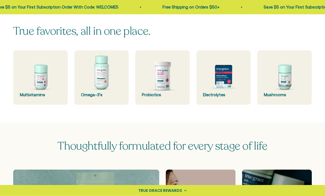
scroll to position [133, 0]
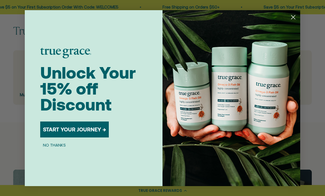
click at [292, 19] on icon "Close dialog" at bounding box center [293, 17] width 4 height 4
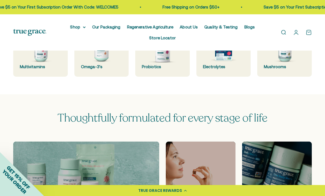
scroll to position [120, 0]
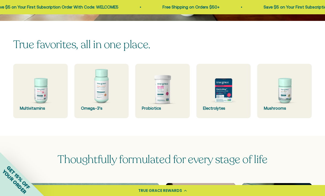
click at [162, 106] on div "Probiotics" at bounding box center [162, 108] width 41 height 7
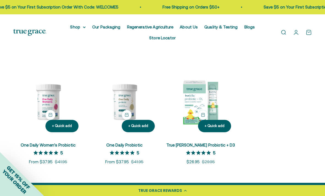
scroll to position [83, 0]
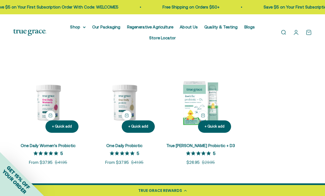
click at [32, 111] on img at bounding box center [48, 103] width 70 height 70
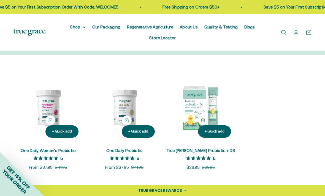
scroll to position [0, 0]
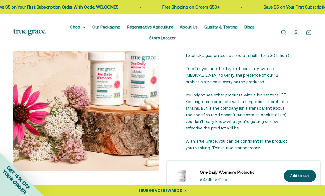
scroll to position [680, 0]
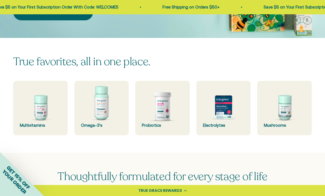
scroll to position [103, 0]
click at [57, 122] on icon at bounding box center [57, 125] width 7 height 7
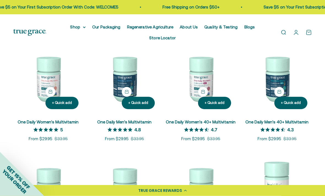
scroll to position [99, 0]
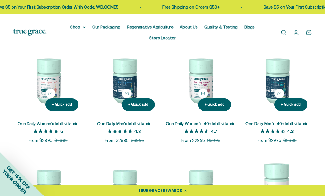
click at [195, 92] on img at bounding box center [201, 81] width 70 height 70
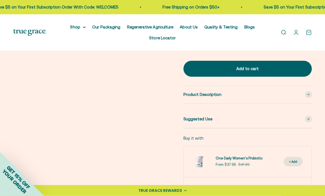
click at [282, 96] on div "Product Description" at bounding box center [247, 95] width 128 height 18
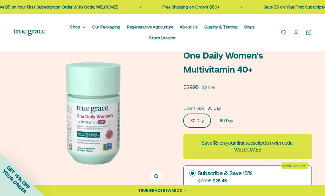
scroll to position [30, 0]
click at [96, 145] on img at bounding box center [91, 112] width 157 height 157
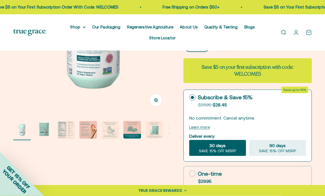
scroll to position [97, 0]
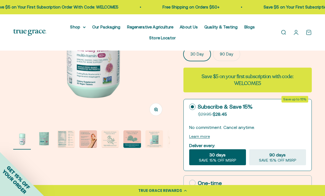
click at [44, 148] on img "Go to item 2" at bounding box center [44, 139] width 18 height 18
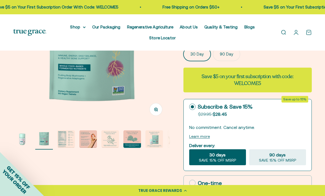
click at [67, 146] on img "Go to item 3" at bounding box center [66, 139] width 18 height 18
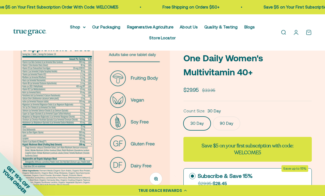
scroll to position [28, 0]
click at [80, 156] on img at bounding box center [91, 114] width 157 height 157
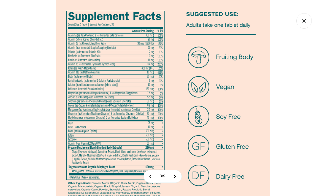
click at [306, 19] on icon "Close gallery" at bounding box center [303, 20] width 15 height 15
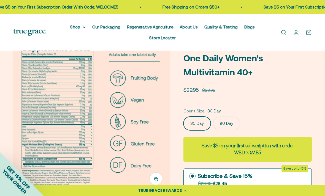
scroll to position [0, 0]
